Goal: Task Accomplishment & Management: Manage account settings

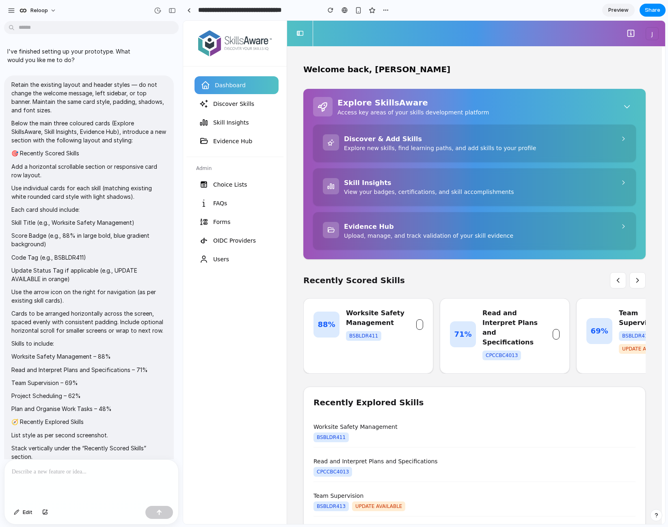
scroll to position [1134, 0]
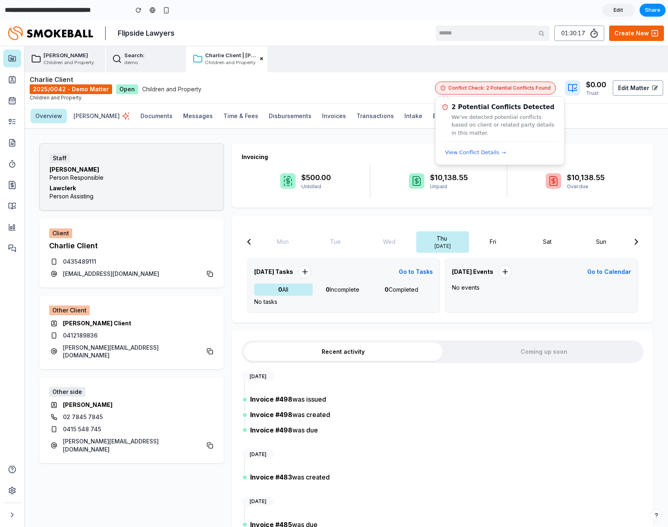
click at [491, 90] on span "Conflict Check: 2 Potential Conflicts Found" at bounding box center [499, 87] width 102 height 7
click at [470, 152] on span "View Conflict Details" at bounding box center [472, 153] width 54 height 8
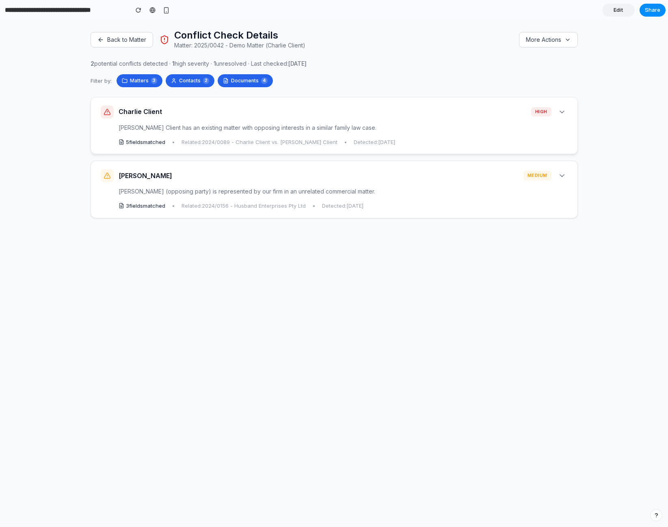
click at [405, 135] on div "Charlie Client high Charlie Client has an existing matter with opposing interes…" at bounding box center [334, 125] width 486 height 57
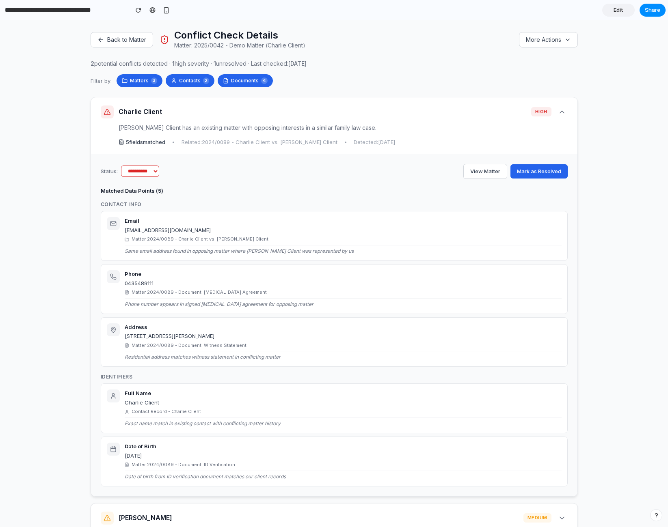
click at [411, 129] on div "Charlie Client has an existing matter with opposing interests in a similar fami…" at bounding box center [334, 127] width 467 height 9
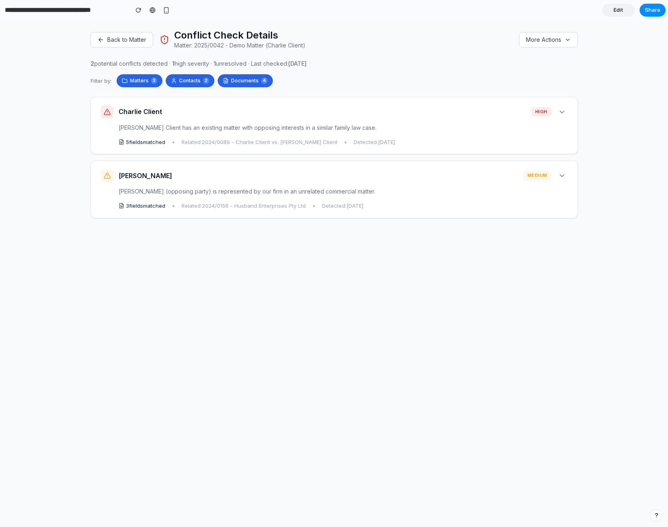
click at [129, 37] on button "Back to Matter" at bounding box center [122, 39] width 63 height 15
